Goal: Information Seeking & Learning: Learn about a topic

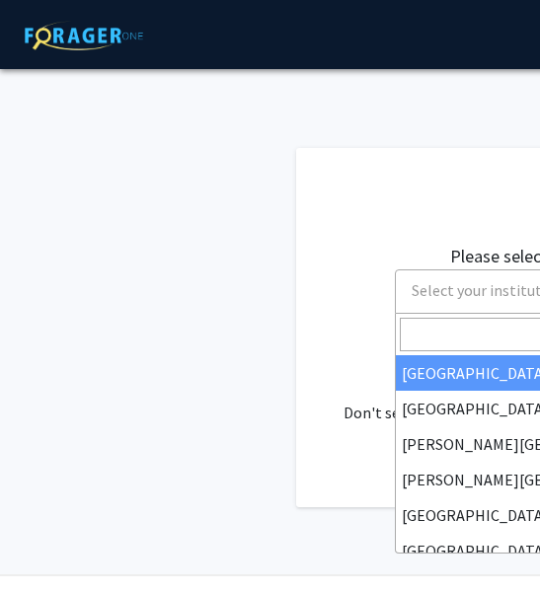
select select
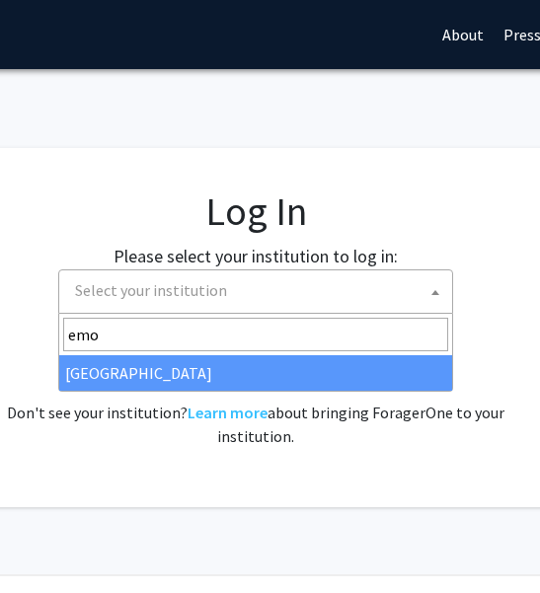
type input "emor"
select select "12"
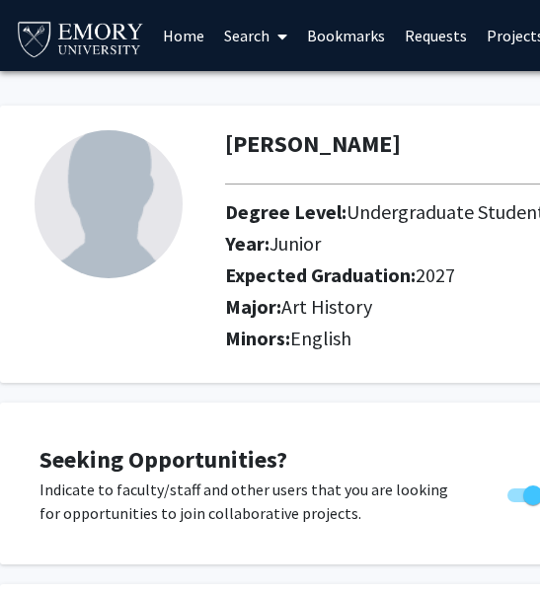
click at [282, 36] on icon at bounding box center [282, 37] width 10 height 16
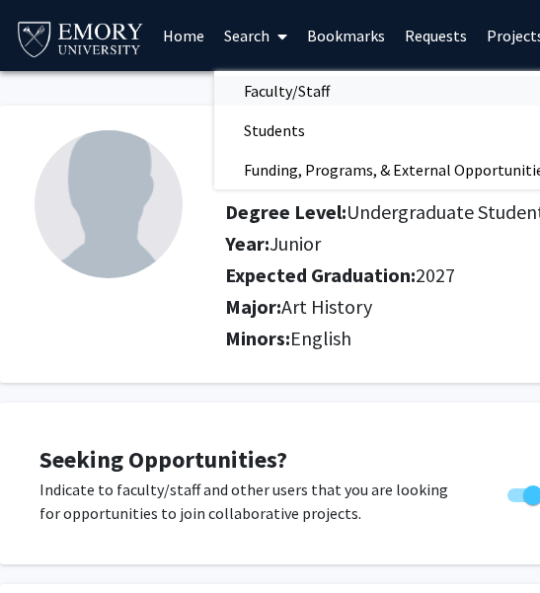
click at [297, 98] on span "Faculty/Staff" at bounding box center [286, 90] width 145 height 39
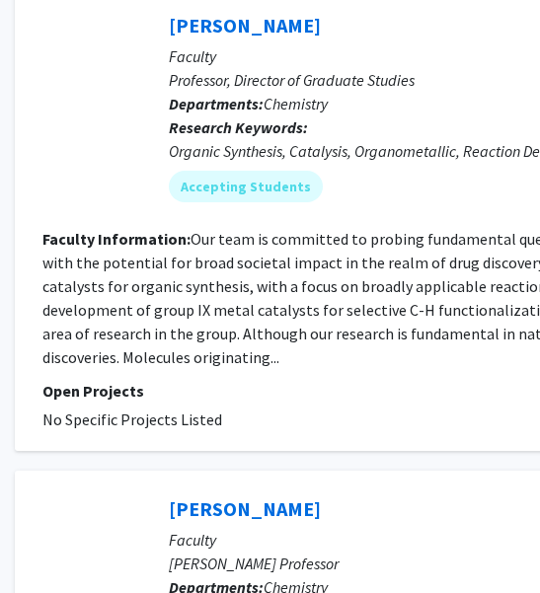
scroll to position [6556, 0]
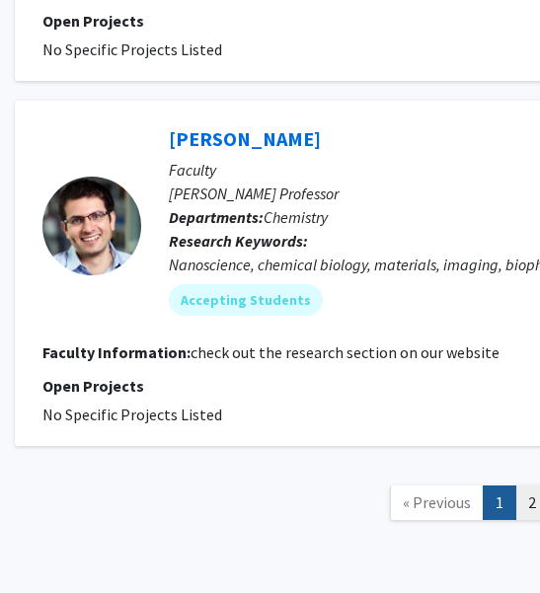
click at [533, 485] on link "2" at bounding box center [532, 502] width 34 height 35
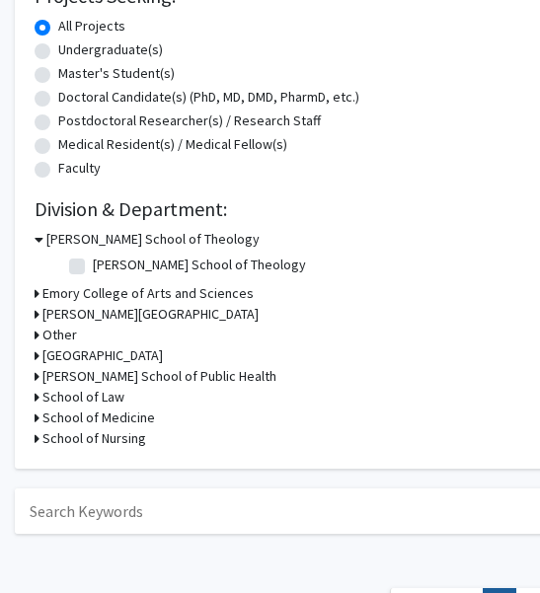
scroll to position [350, 0]
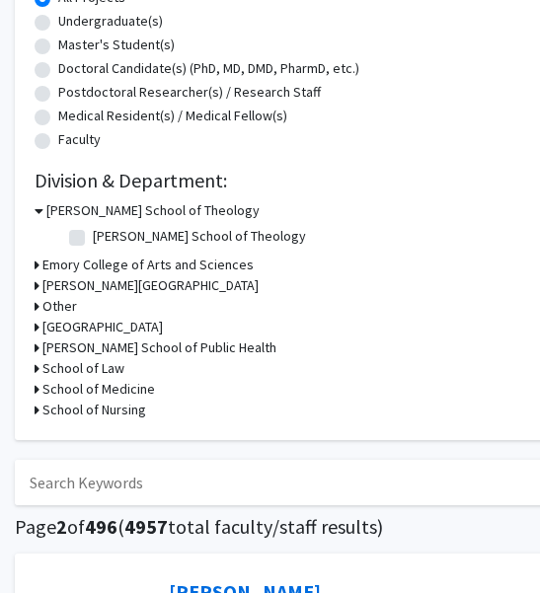
click at [37, 266] on icon at bounding box center [37, 265] width 5 height 21
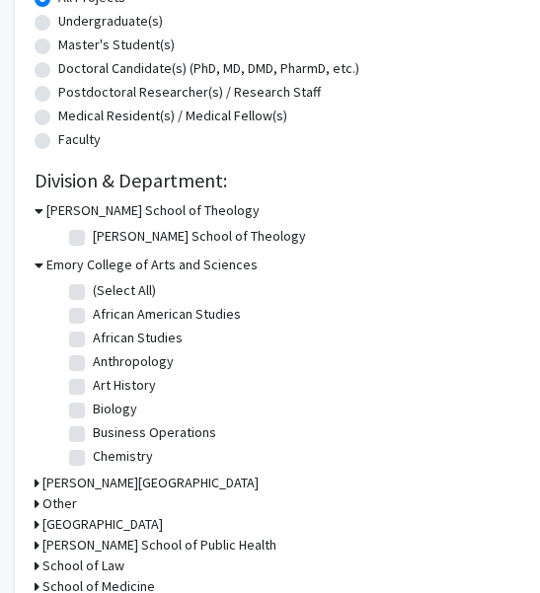
click at [93, 293] on label "(Select All)" at bounding box center [124, 290] width 63 height 21
click at [93, 293] on input "(Select All)" at bounding box center [99, 286] width 13 height 13
checkbox input "true"
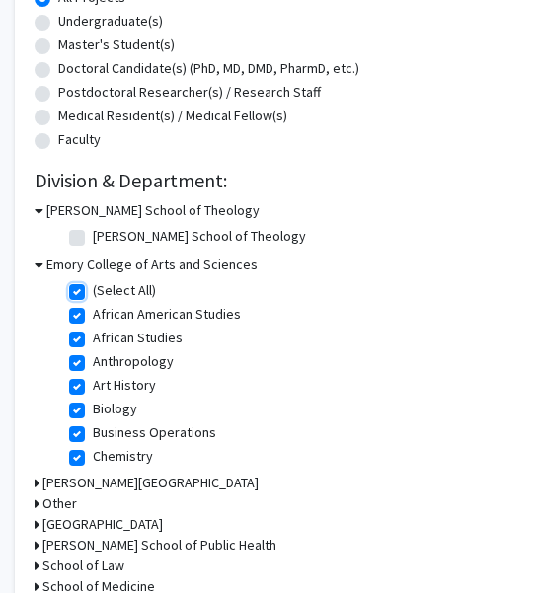
checkbox input "true"
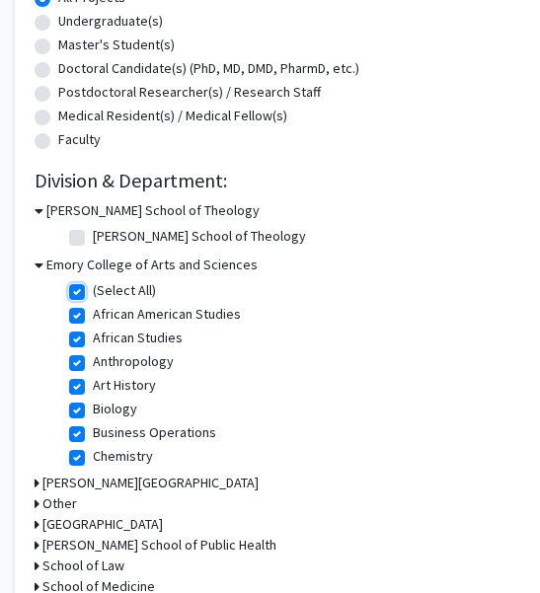
checkbox input "true"
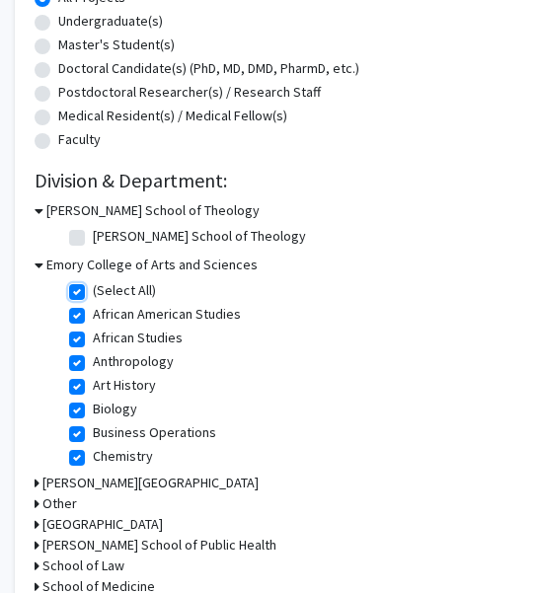
checkbox input "true"
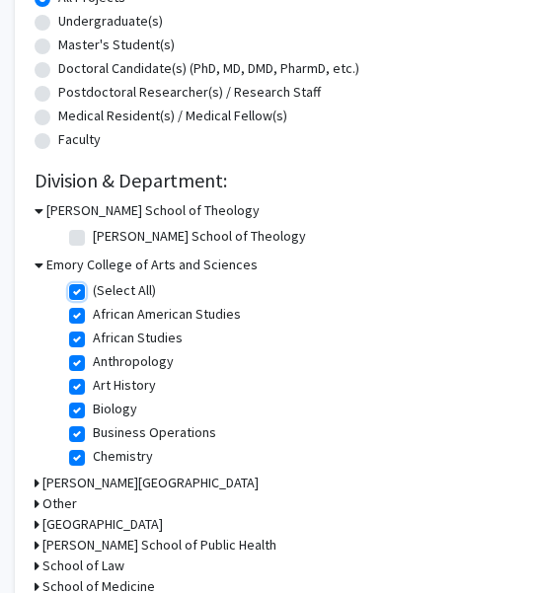
checkbox input "true"
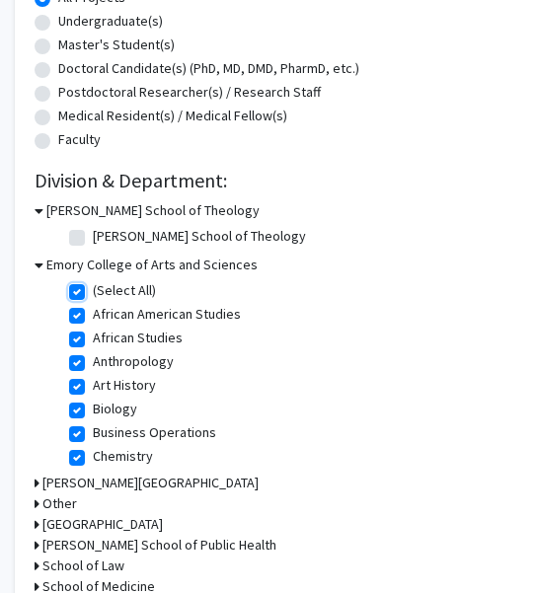
checkbox input "true"
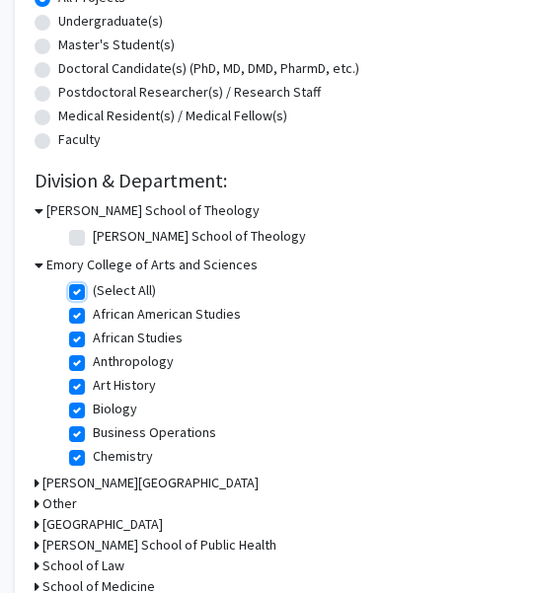
checkbox input "true"
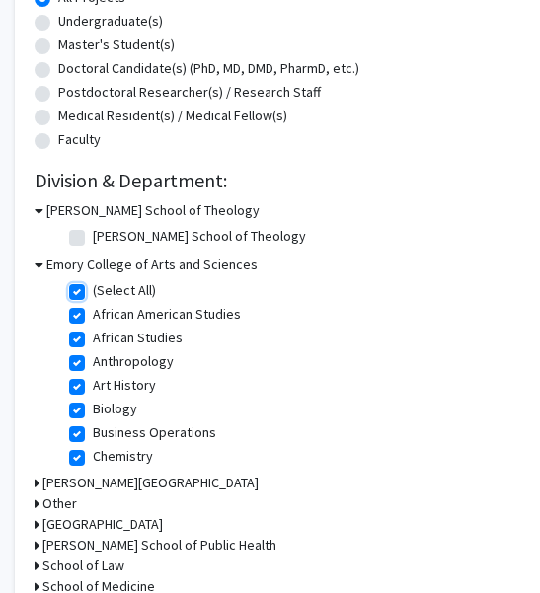
checkbox input "true"
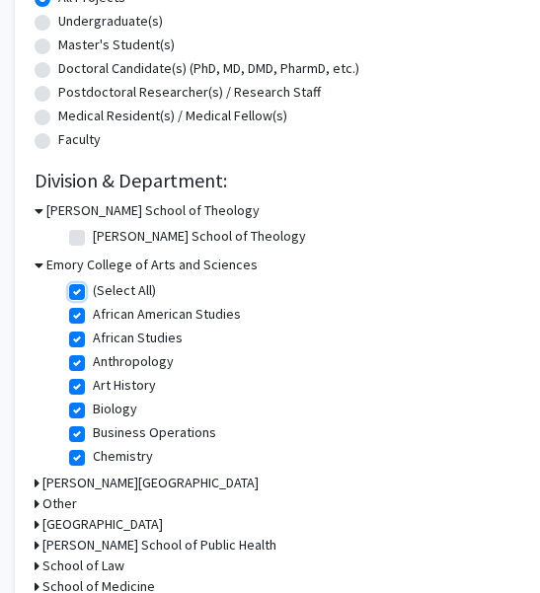
checkbox input "true"
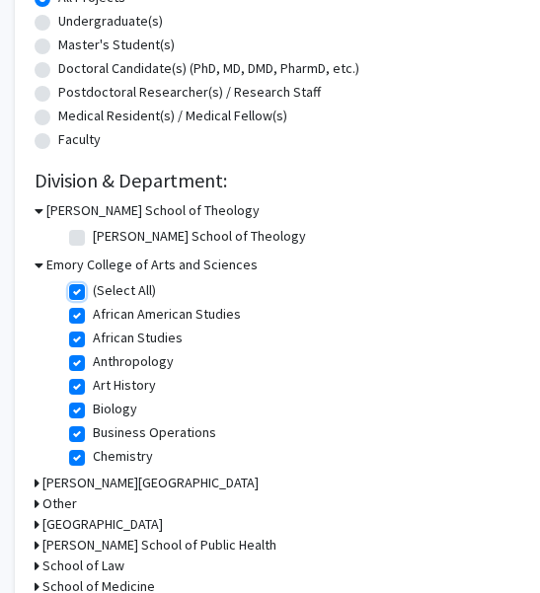
checkbox input "true"
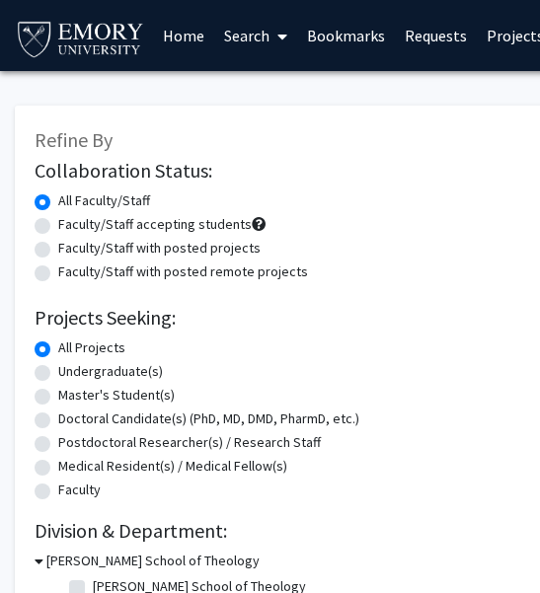
scroll to position [326, 0]
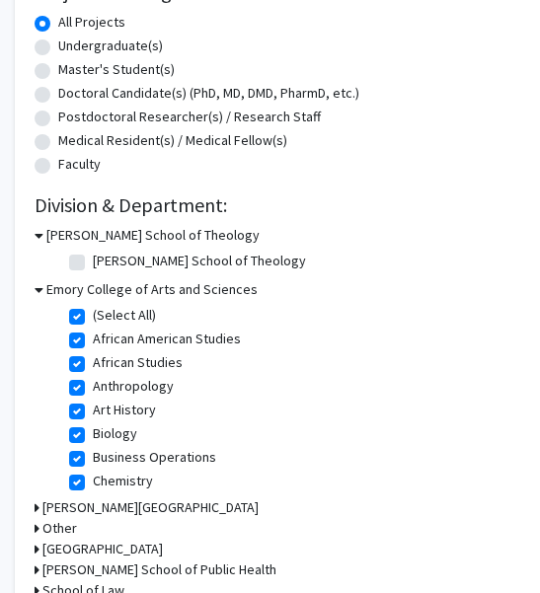
click at [93, 430] on label "Biology" at bounding box center [115, 433] width 44 height 21
click at [93, 430] on input "Biology" at bounding box center [99, 429] width 13 height 13
checkbox input "false"
checkbox input "true"
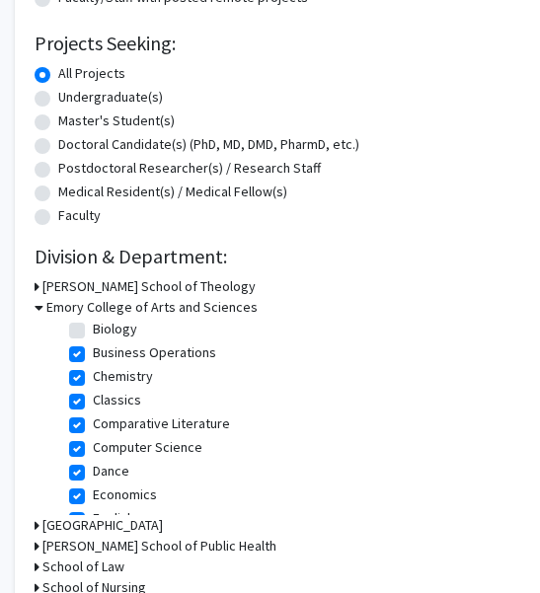
scroll to position [123, 0]
click at [93, 445] on label "Computer Science" at bounding box center [148, 446] width 110 height 21
click at [93, 445] on input "Computer Science" at bounding box center [99, 442] width 13 height 13
checkbox input "false"
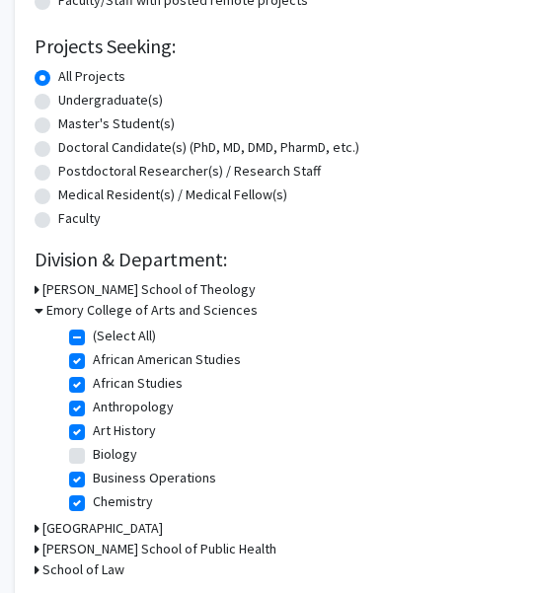
scroll to position [265, 0]
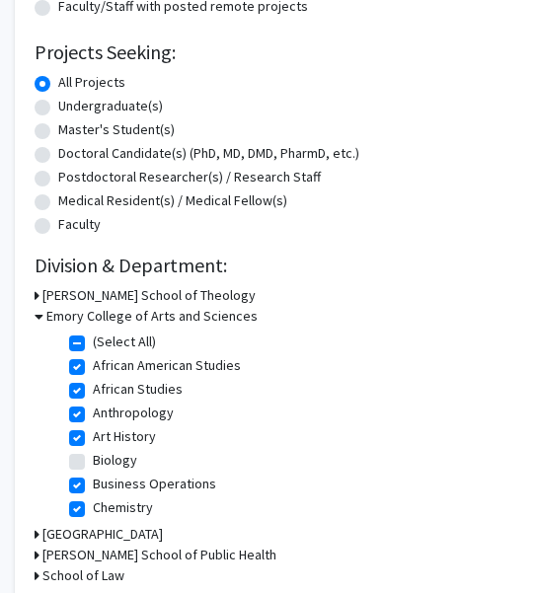
click at [93, 340] on label "(Select All)" at bounding box center [124, 341] width 63 height 21
click at [93, 340] on input "(Select All)" at bounding box center [99, 337] width 13 height 13
checkbox input "false"
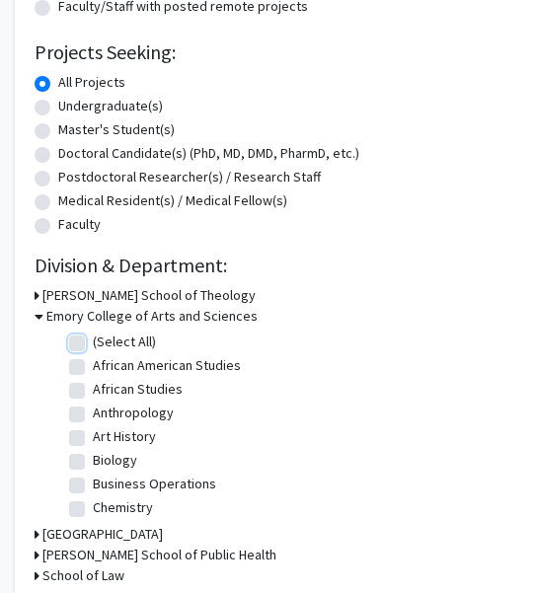
checkbox input "false"
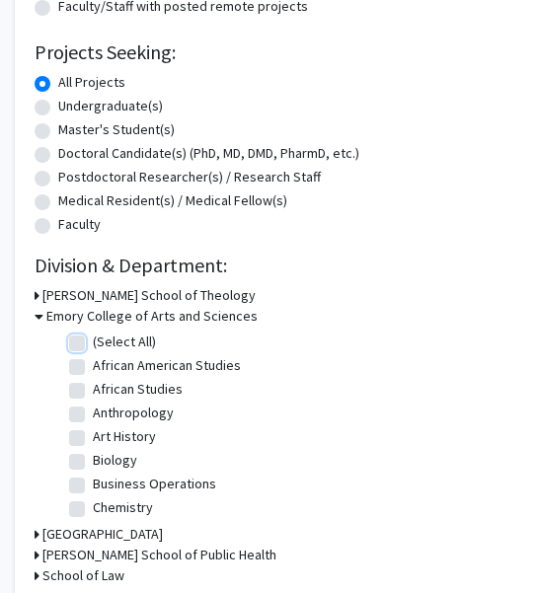
checkbox input "false"
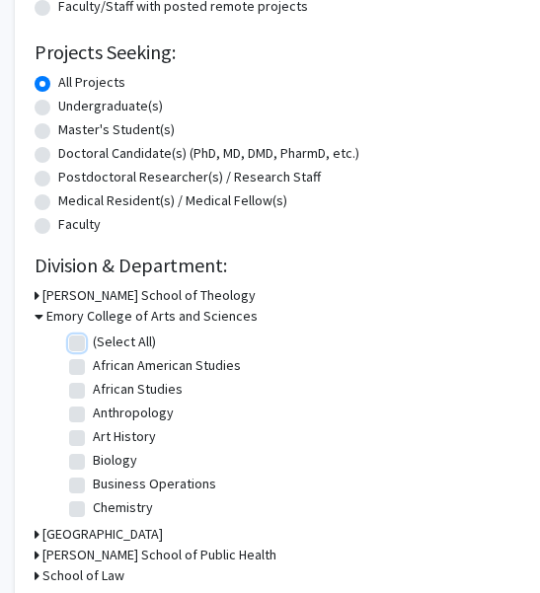
checkbox input "false"
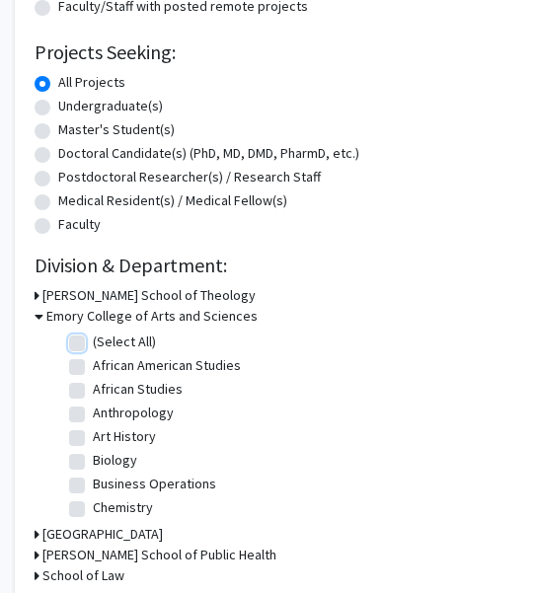
checkbox input "false"
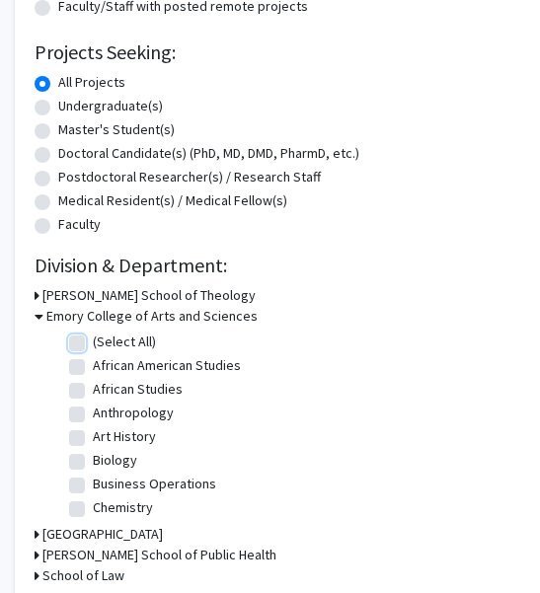
checkbox input "false"
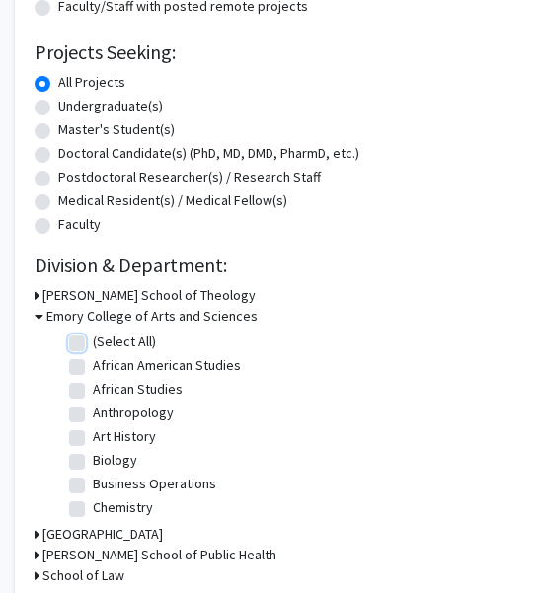
checkbox input "false"
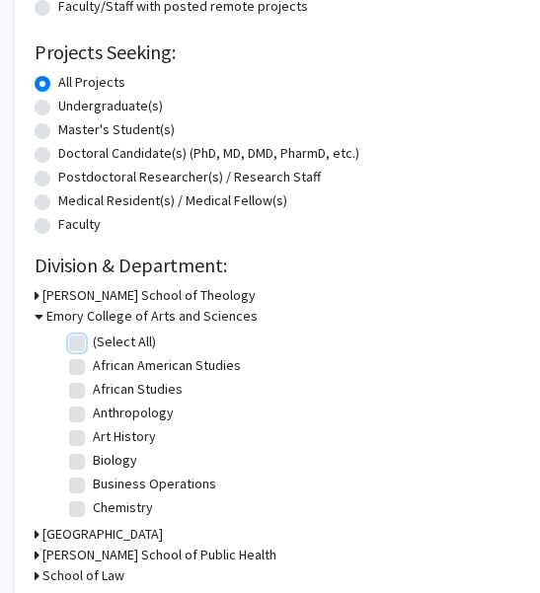
checkbox input "false"
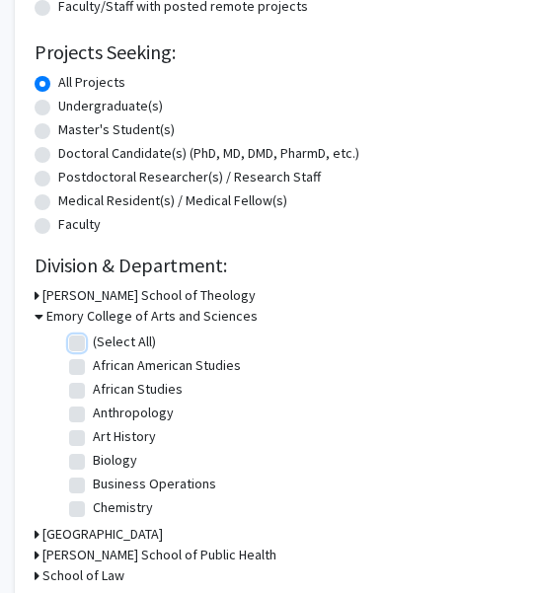
checkbox input "false"
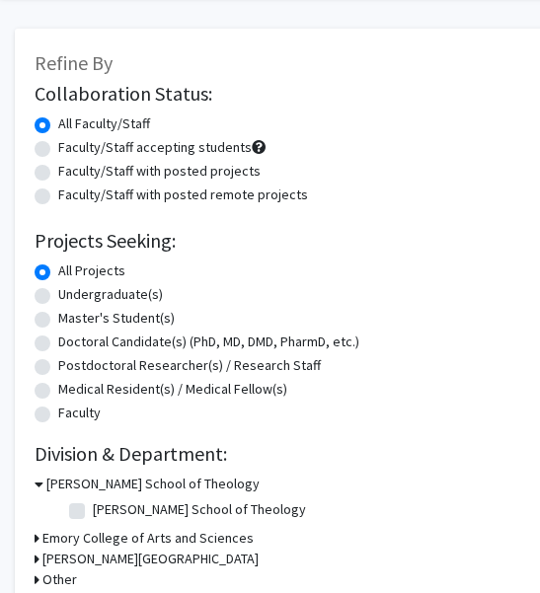
scroll to position [190, 0]
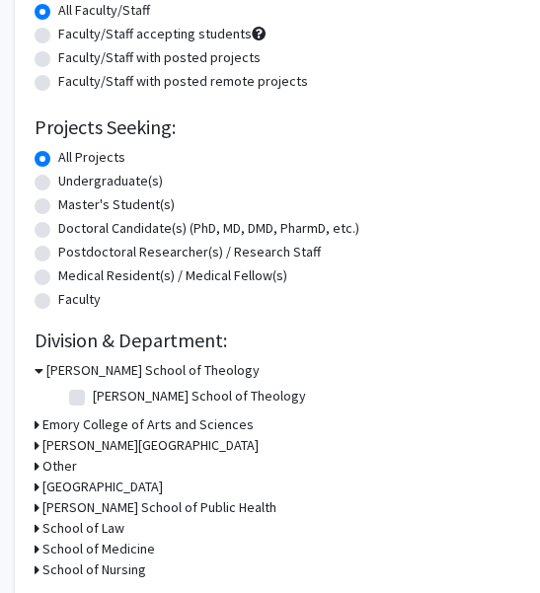
click at [37, 422] on icon at bounding box center [37, 424] width 5 height 21
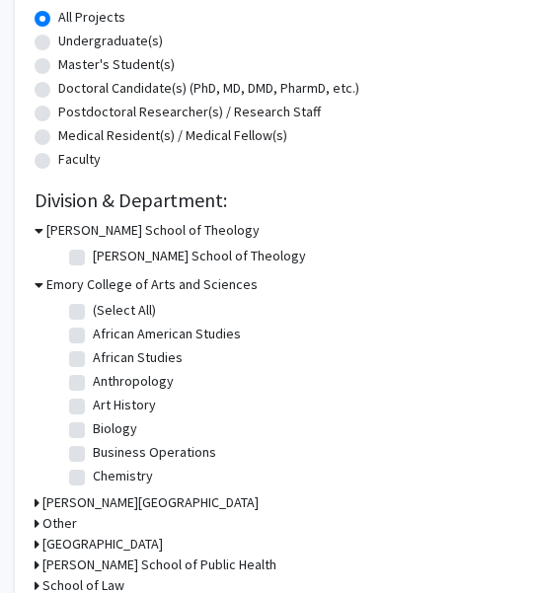
scroll to position [337, 0]
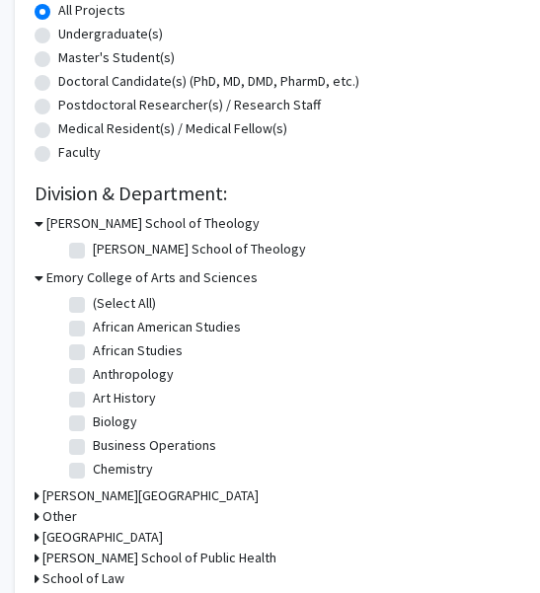
click at [93, 400] on label "Art History" at bounding box center [124, 398] width 63 height 21
click at [93, 400] on input "Art History" at bounding box center [99, 394] width 13 height 13
checkbox input "true"
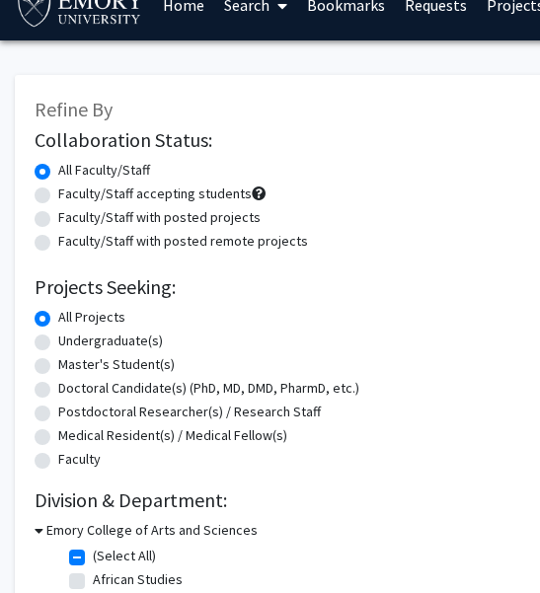
scroll to position [37, 0]
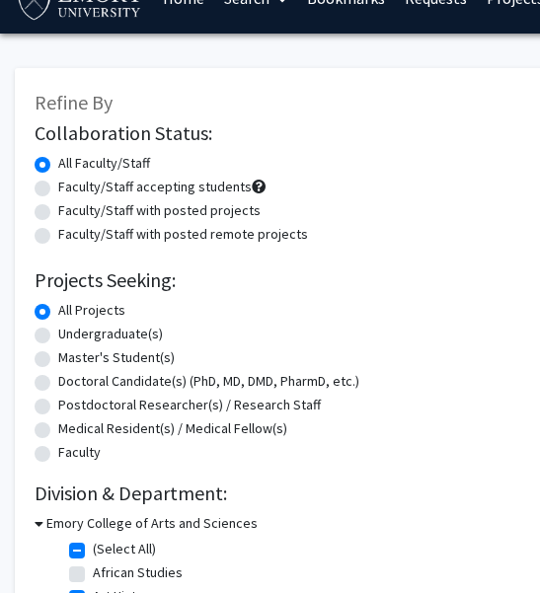
click at [58, 184] on label "Faculty/Staff accepting students" at bounding box center [154, 187] width 193 height 21
click at [58, 184] on input "Faculty/Staff accepting students" at bounding box center [64, 183] width 13 height 13
radio input "true"
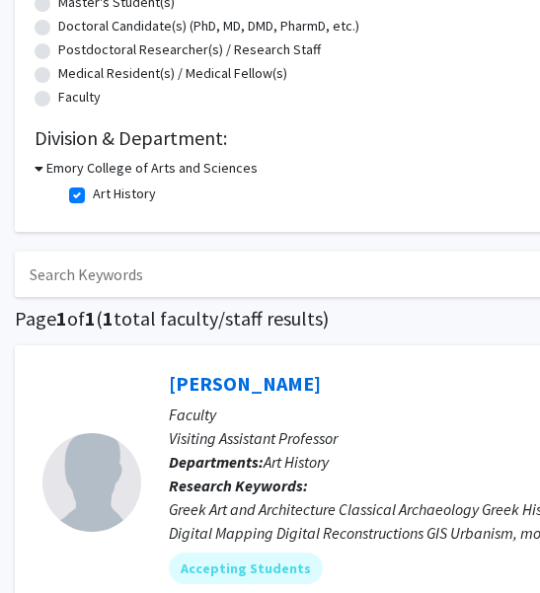
scroll to position [368, 0]
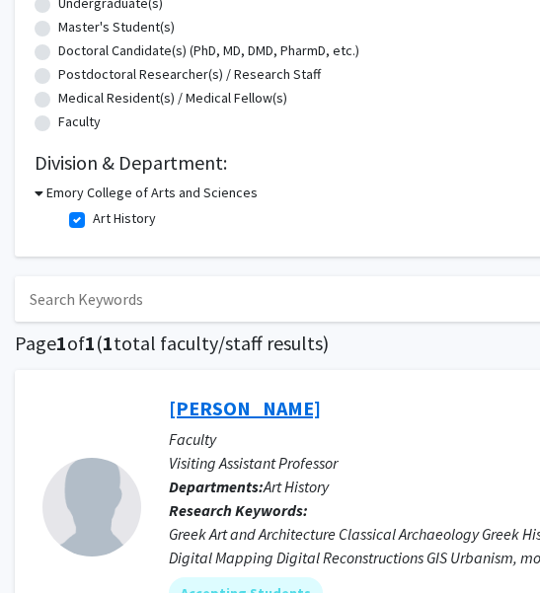
click at [266, 403] on link "[PERSON_NAME]" at bounding box center [245, 408] width 152 height 25
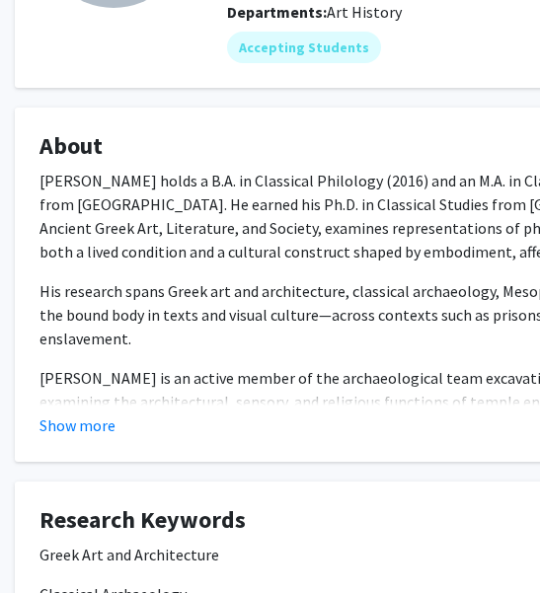
scroll to position [289, 0]
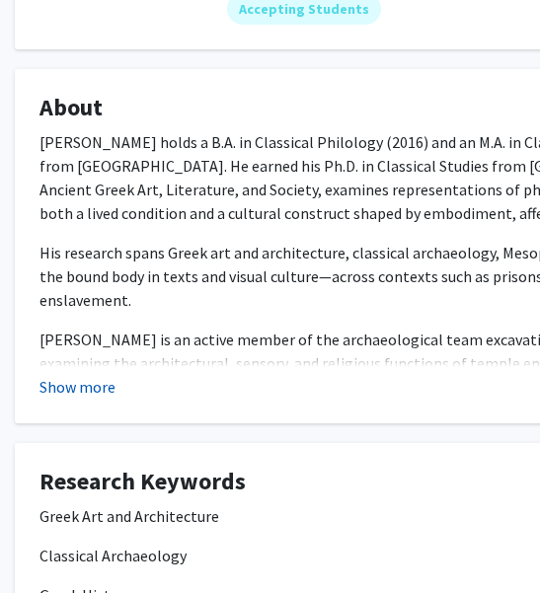
click at [99, 386] on button "Show more" at bounding box center [77, 387] width 76 height 24
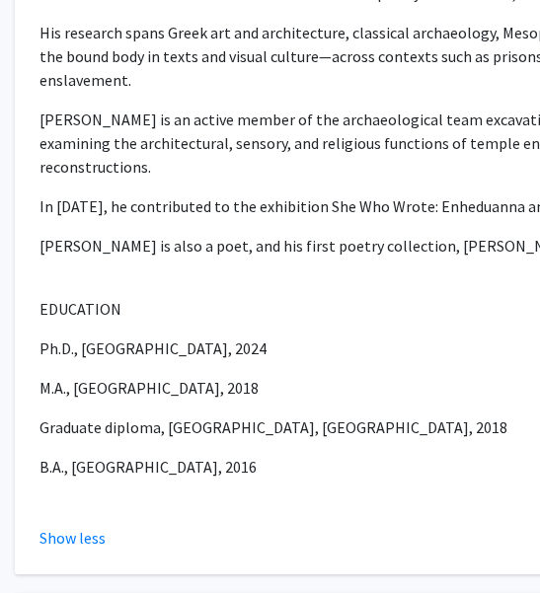
scroll to position [557, 0]
